Goal: Register for event/course

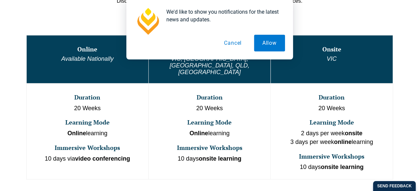
scroll to position [380, 0]
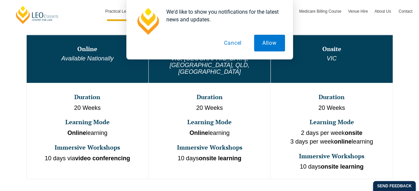
click at [236, 43] on button "Cancel" at bounding box center [233, 43] width 34 height 17
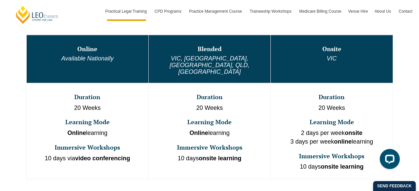
scroll to position [500, 0]
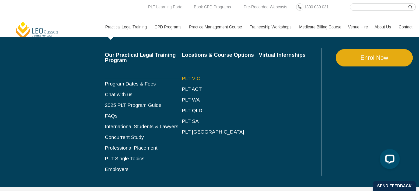
click at [186, 78] on link "PLT VIC" at bounding box center [220, 78] width 77 height 5
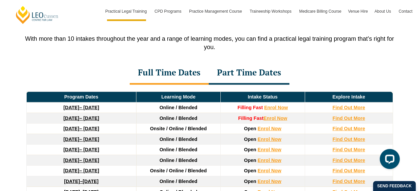
scroll to position [916, 0]
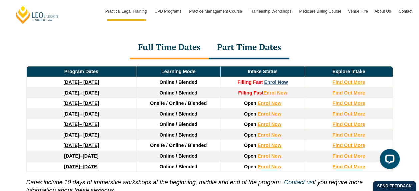
click at [280, 79] on link "Enrol Now" at bounding box center [276, 81] width 24 height 5
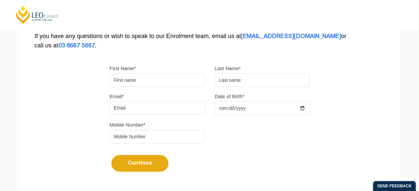
scroll to position [165, 0]
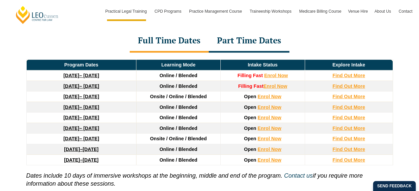
scroll to position [916, 0]
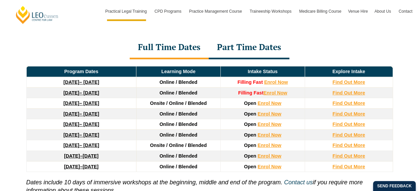
click at [337, 38] on div "Full Time Dates Part Time Dates" at bounding box center [210, 47] width 380 height 23
click at [341, 79] on strong "Find Out More" at bounding box center [349, 81] width 33 height 5
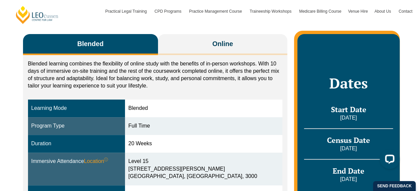
scroll to position [115, 0]
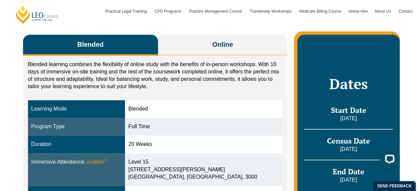
click at [200, 31] on div "Blended Online Blended learning combines the flexibility of online study with t…" at bounding box center [210, 151] width 380 height 286
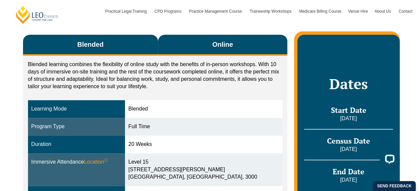
click at [200, 39] on button "Online" at bounding box center [223, 45] width 130 height 21
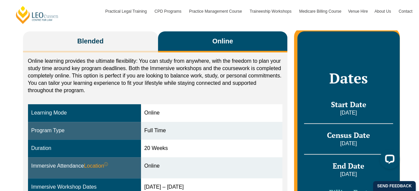
scroll to position [113, 0]
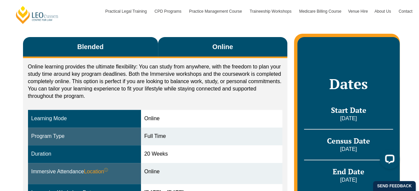
click at [105, 41] on button "Blended" at bounding box center [90, 47] width 135 height 21
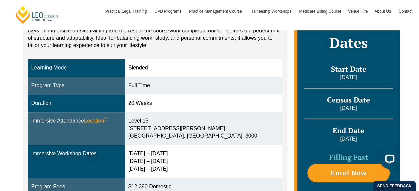
scroll to position [178, 0]
